Goal: Task Accomplishment & Management: Use online tool/utility

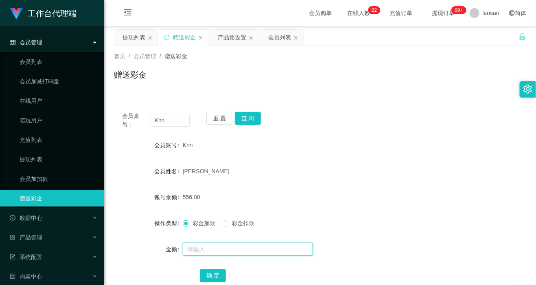
click at [207, 255] on input "text" at bounding box center [248, 249] width 130 height 13
type input "50"
click at [212, 274] on button "确 定" at bounding box center [213, 275] width 26 height 13
drag, startPoint x: 269, startPoint y: 86, endPoint x: 271, endPoint y: 68, distance: 18.1
click at [269, 86] on div "赠送彩金" at bounding box center [320, 78] width 412 height 19
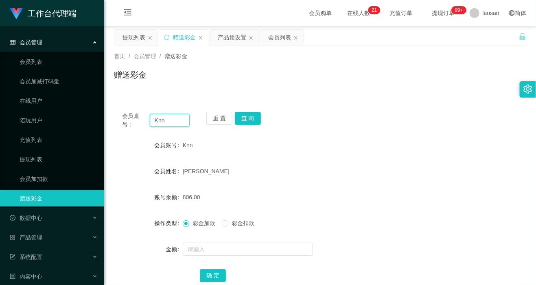
drag, startPoint x: 172, startPoint y: 122, endPoint x: 120, endPoint y: 118, distance: 51.4
click at [120, 118] on div "会员账号： Knn 重 置 查 询" at bounding box center [320, 120] width 412 height 17
click at [285, 39] on div "会员列表" at bounding box center [279, 37] width 23 height 15
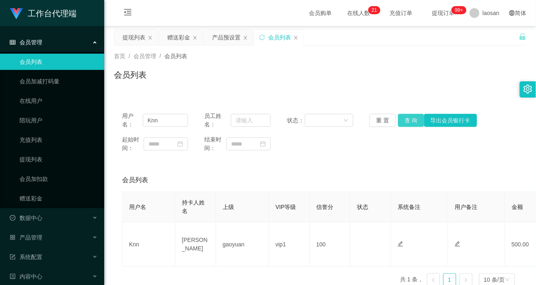
click at [409, 116] on button "查 询" at bounding box center [411, 120] width 26 height 13
drag, startPoint x: 252, startPoint y: 64, endPoint x: 277, endPoint y: 64, distance: 24.8
click at [252, 64] on div "首页 / 会员管理 / 会员列表 / 会员列表" at bounding box center [320, 69] width 412 height 35
